Goal: Task Accomplishment & Management: Manage account settings

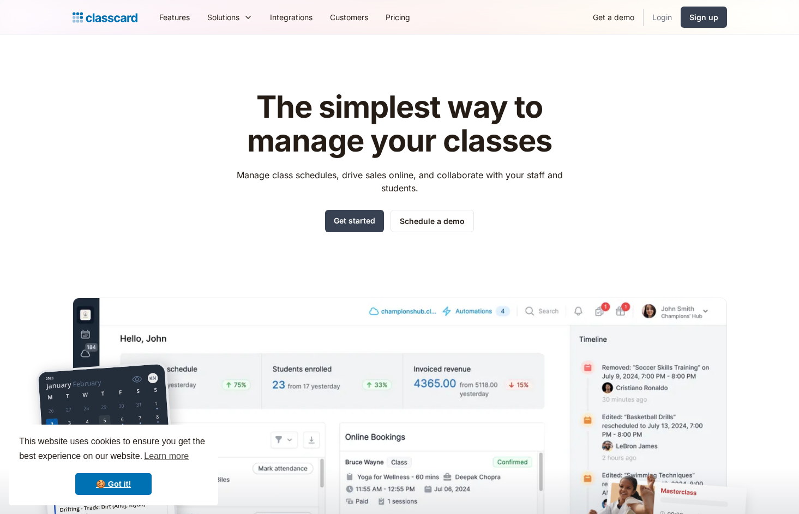
click at [666, 21] on link "Login" at bounding box center [662, 17] width 37 height 25
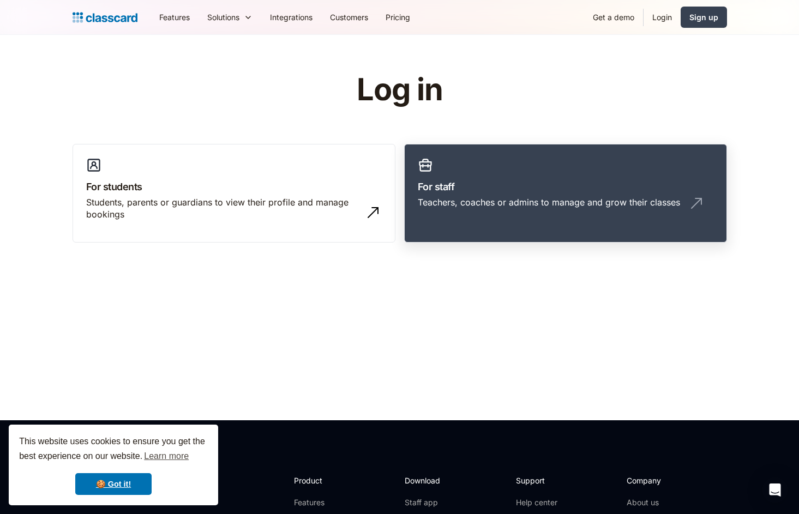
click at [471, 203] on div "Teachers, coaches or admins to manage and grow their classes" at bounding box center [549, 202] width 262 height 12
